Goal: Register for event/course

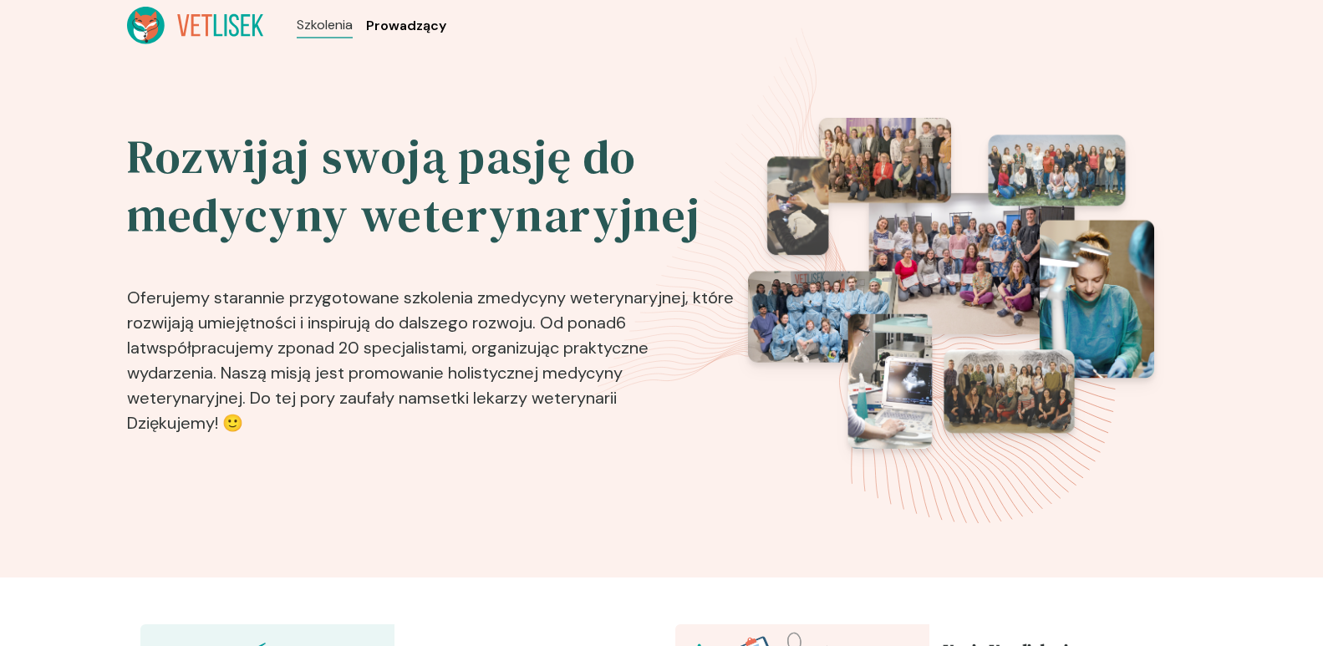
click at [414, 32] on span "Prowadzący" at bounding box center [406, 26] width 80 height 20
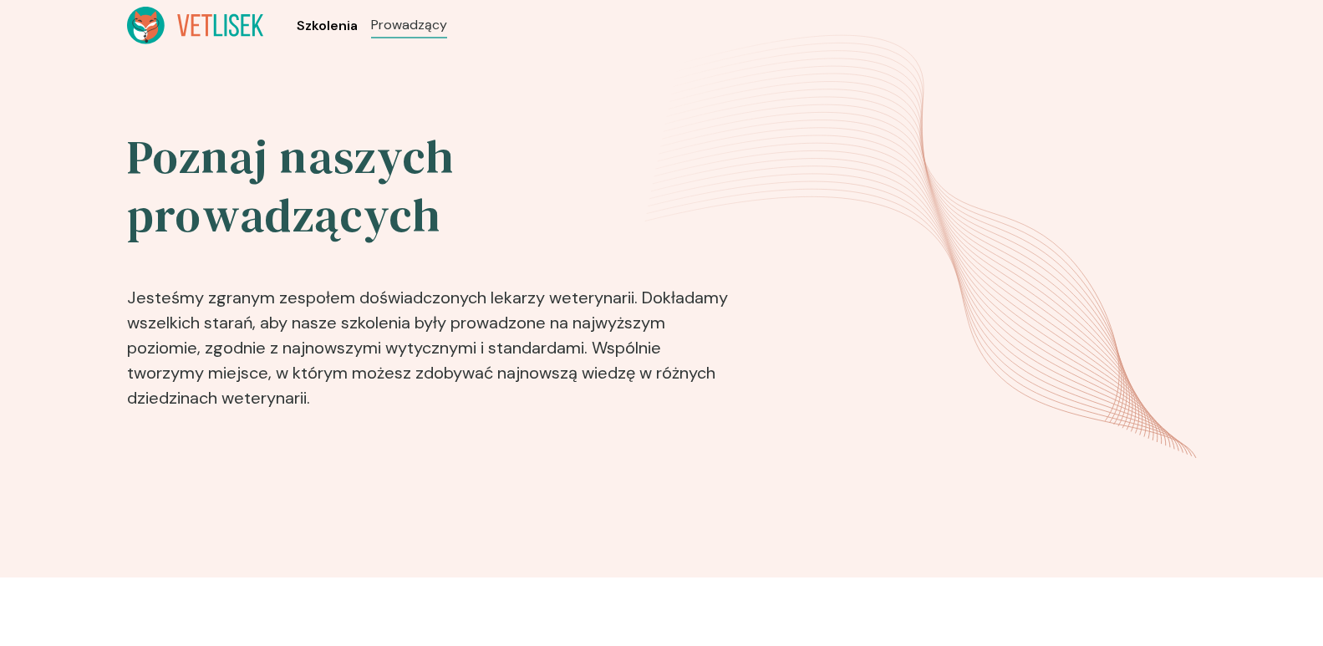
click at [303, 33] on span "Szkolenia" at bounding box center [327, 26] width 61 height 20
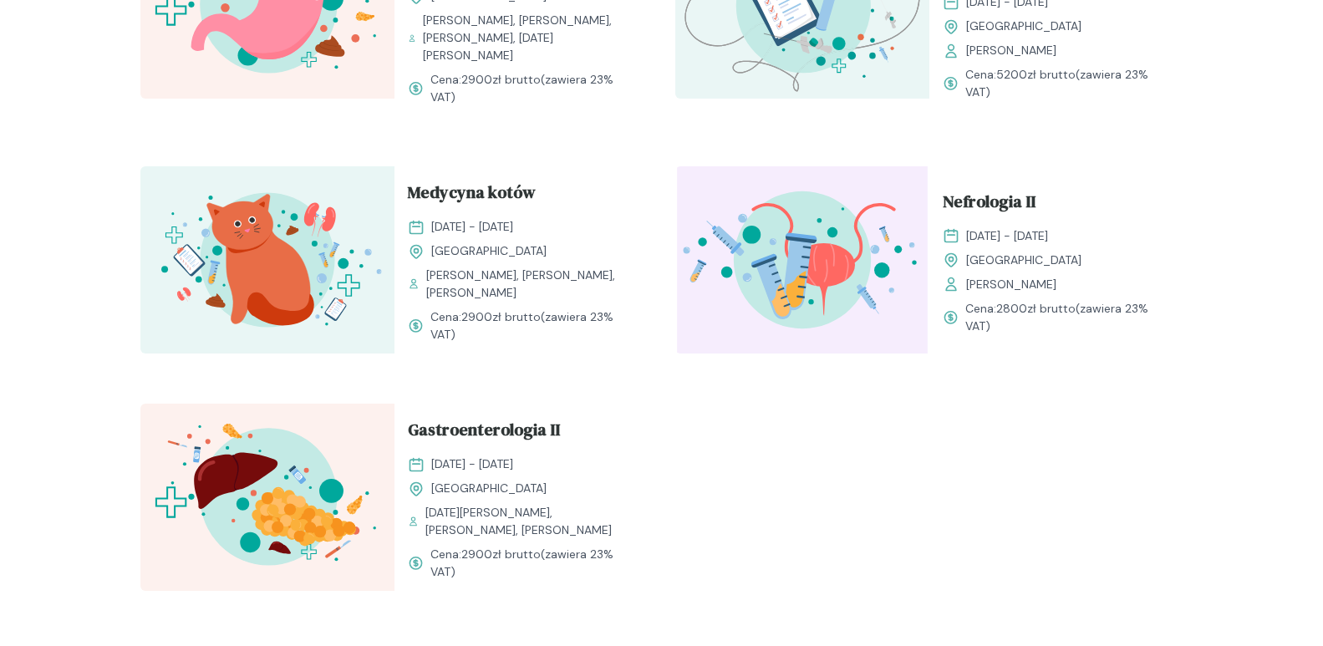
scroll to position [1922, 0]
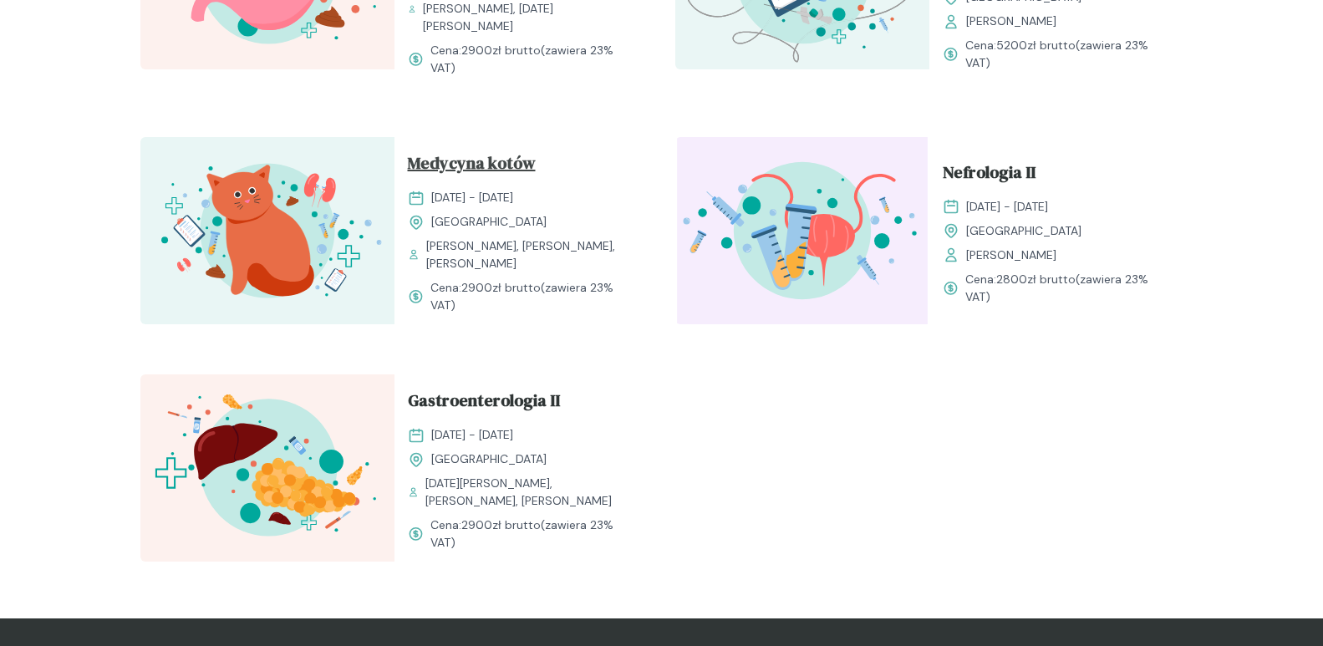
click at [467, 179] on span "Medycyna kotów" at bounding box center [472, 166] width 128 height 32
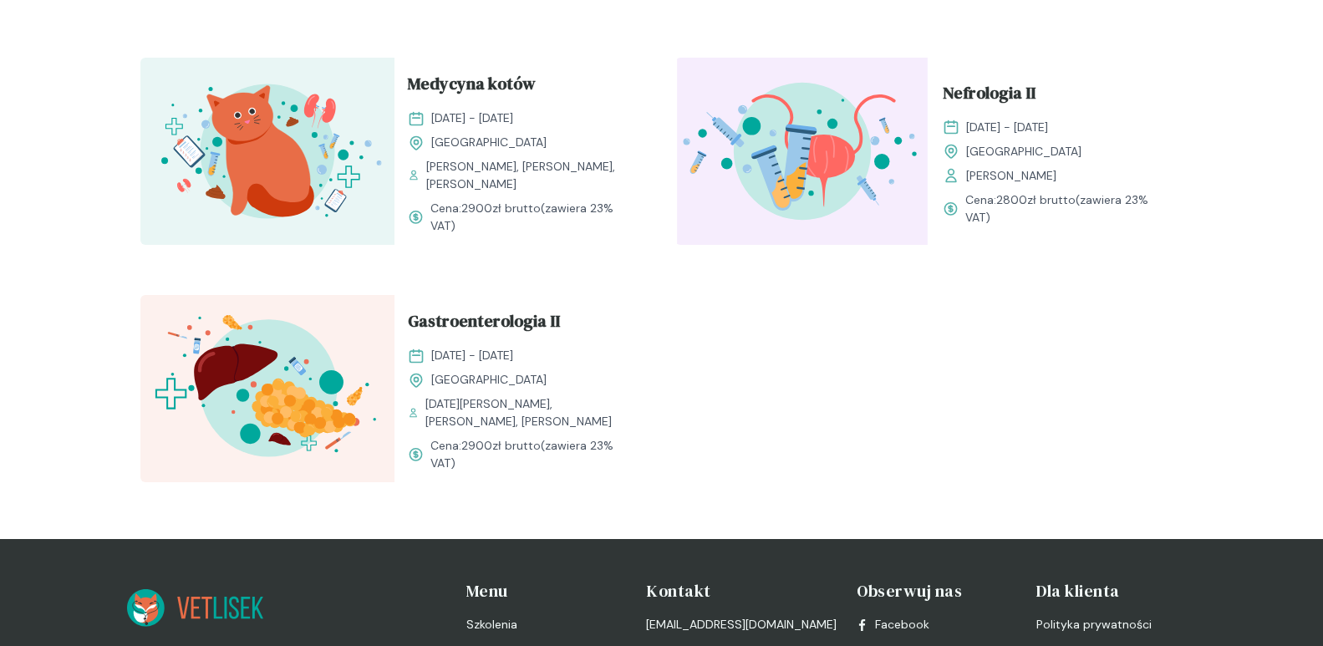
scroll to position [2005, 0]
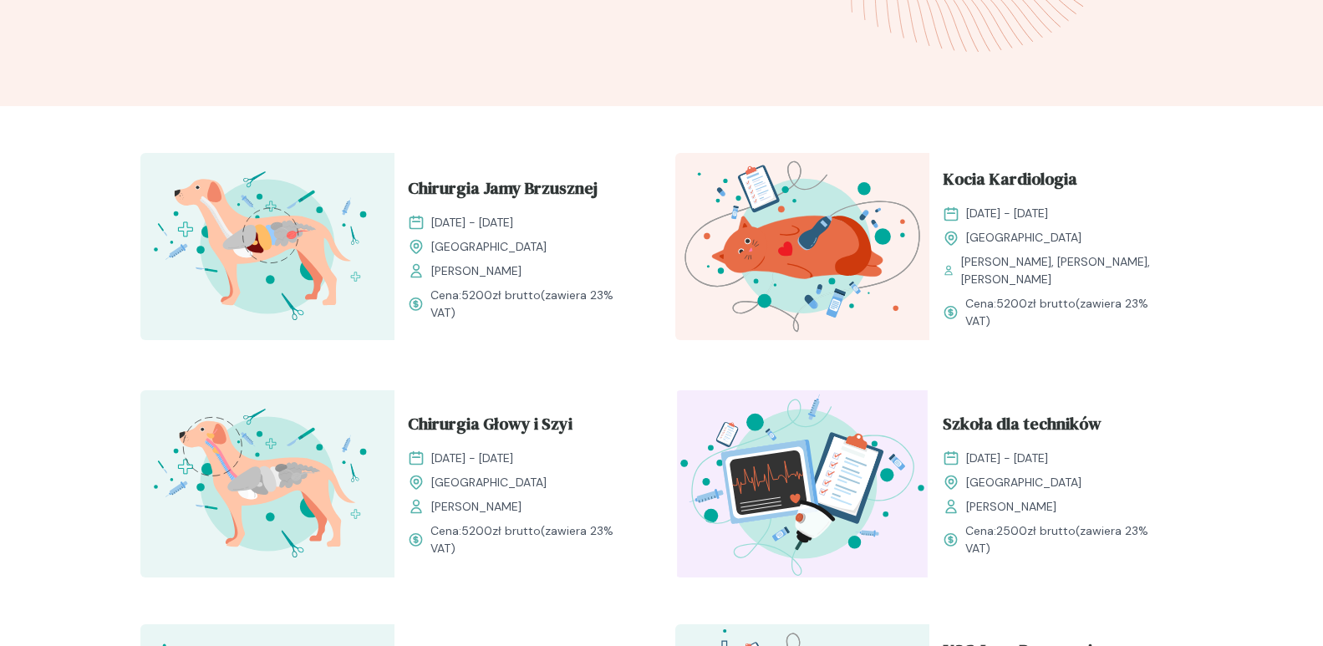
scroll to position [501, 0]
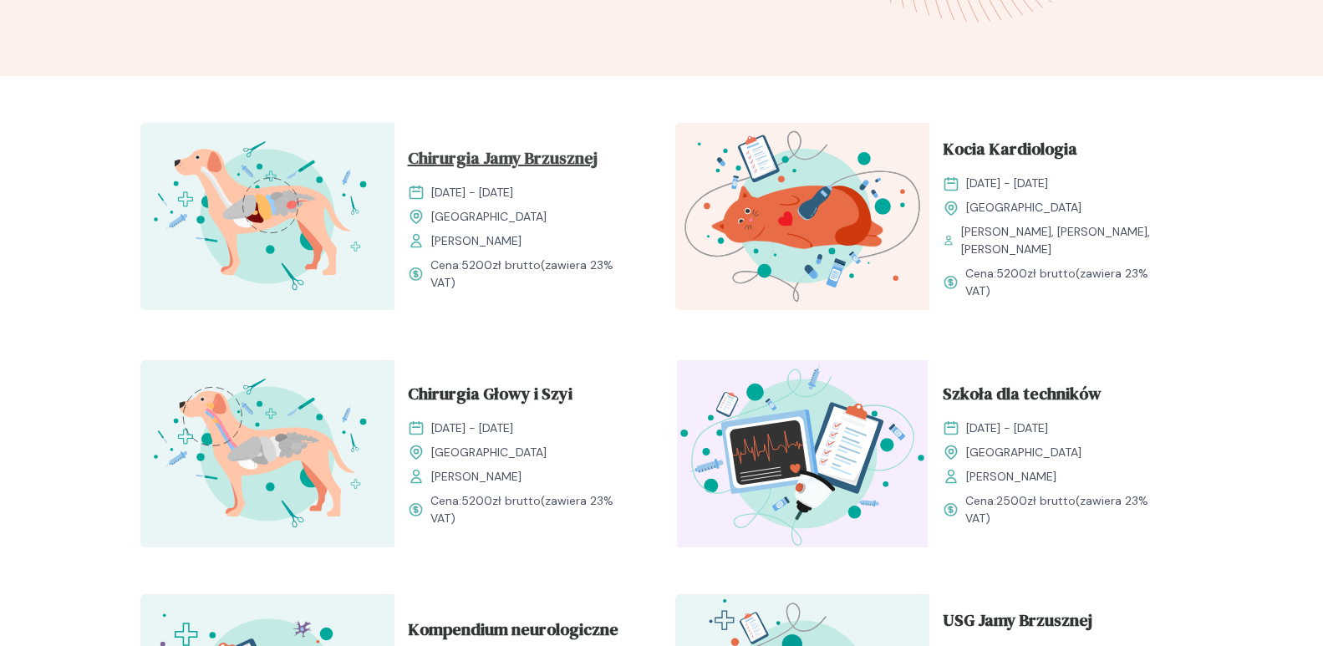
click at [529, 165] on span "Chirurgia Jamy Brzusznej" at bounding box center [503, 161] width 190 height 32
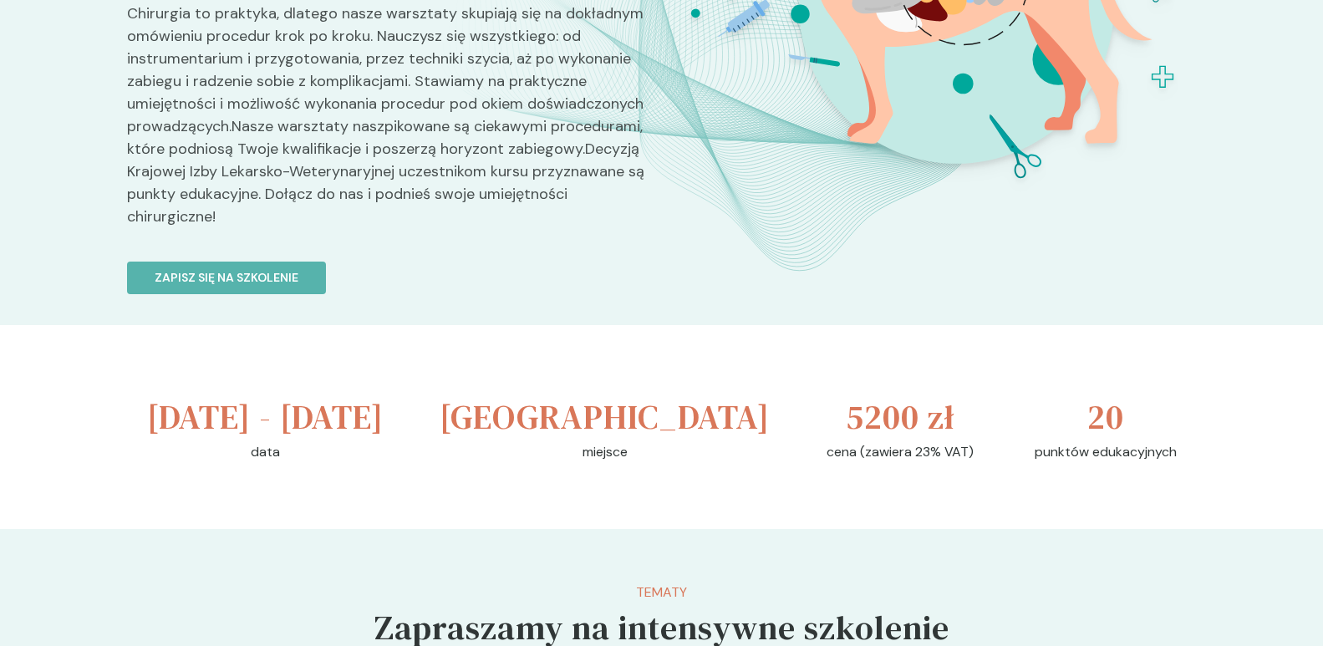
scroll to position [167, 0]
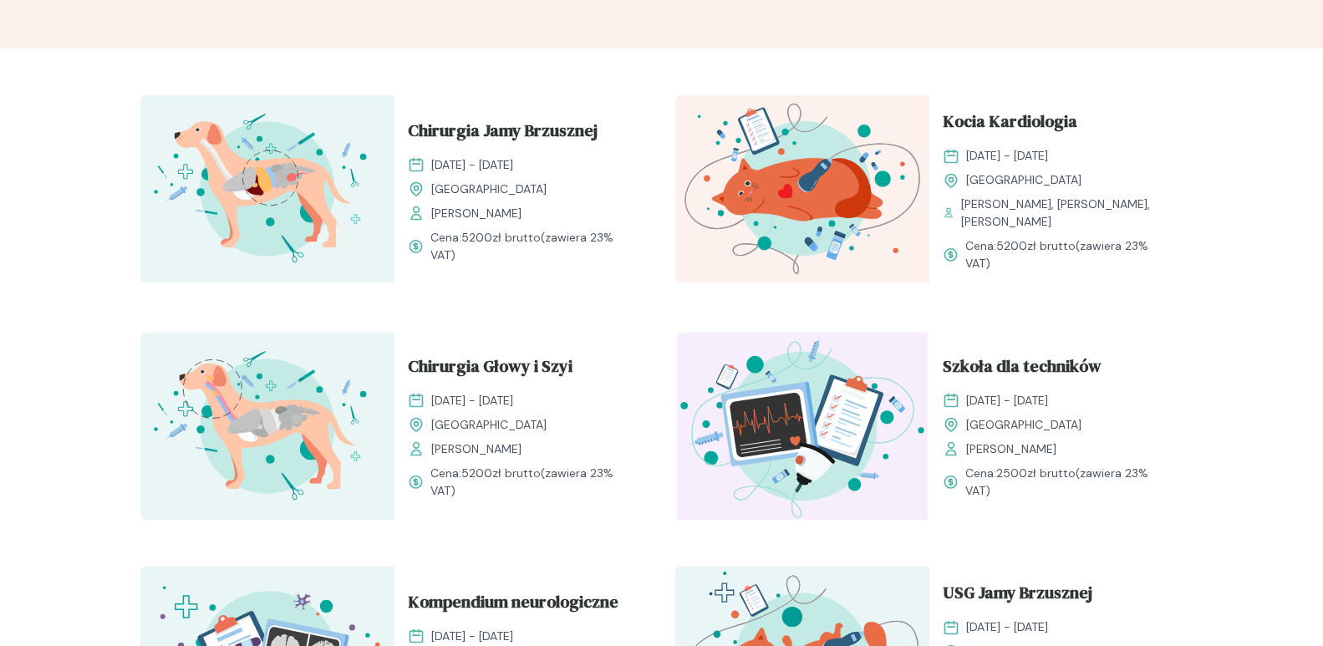
scroll to position [501, 0]
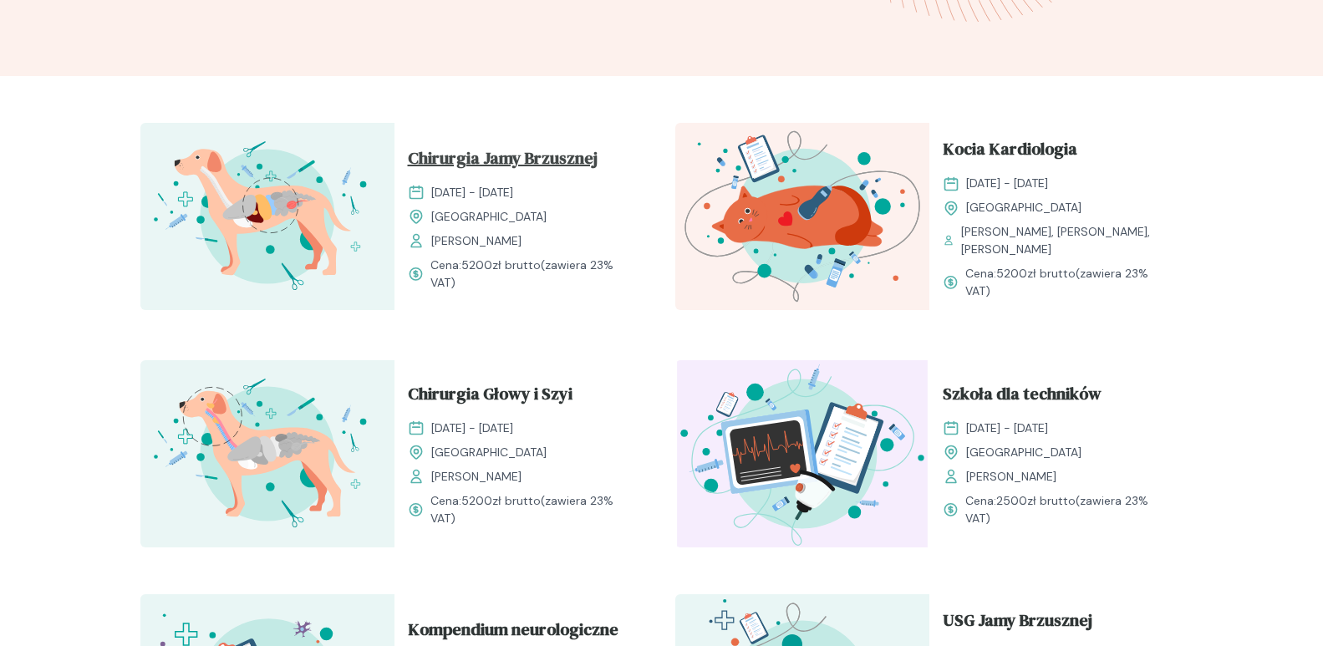
click at [580, 151] on span "Chirurgia Jamy Brzusznej" at bounding box center [503, 161] width 190 height 32
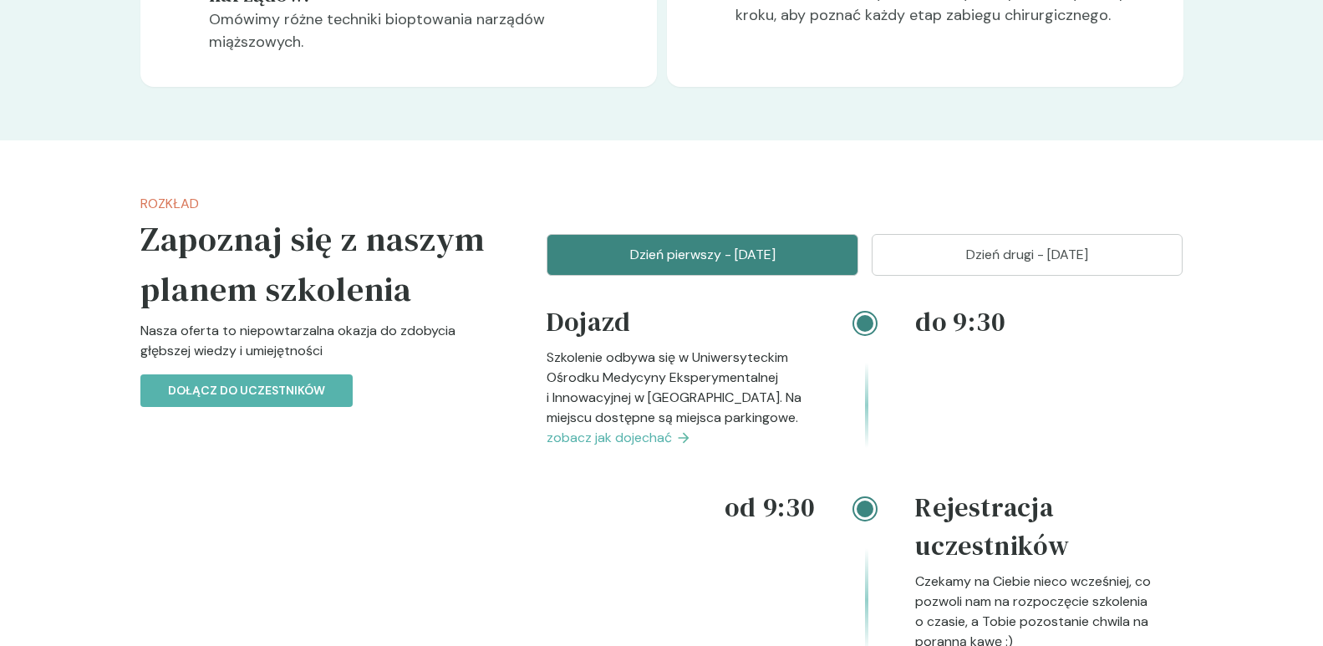
scroll to position [1838, 0]
